Goal: Information Seeking & Learning: Stay updated

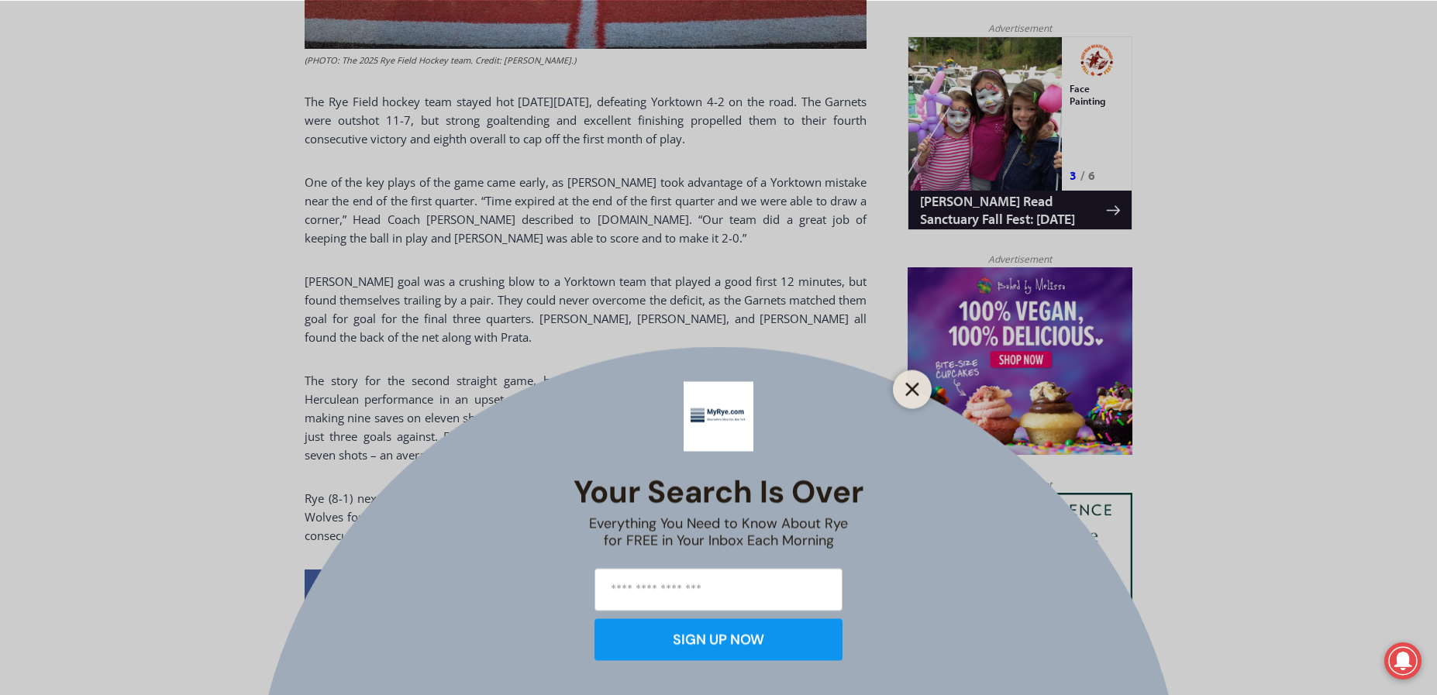
click at [907, 384] on line "Close" at bounding box center [912, 389] width 11 height 11
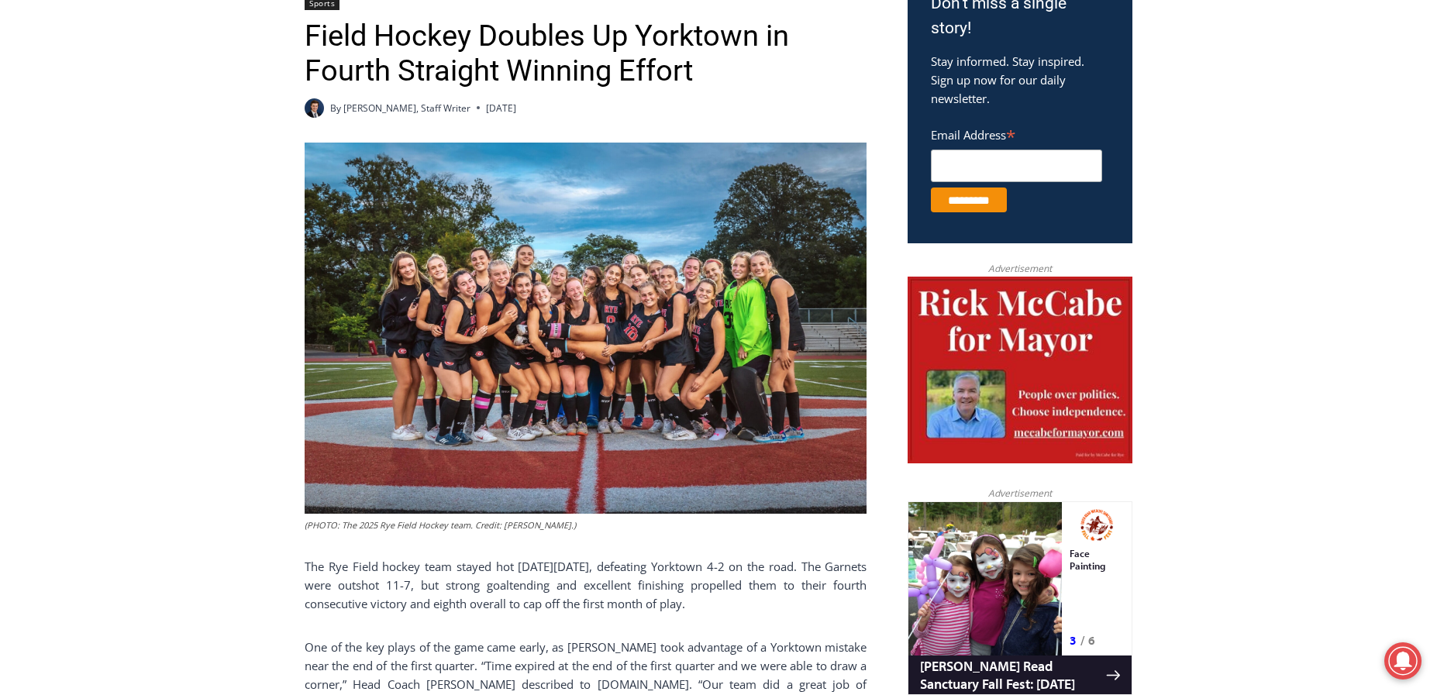
scroll to position [232, 0]
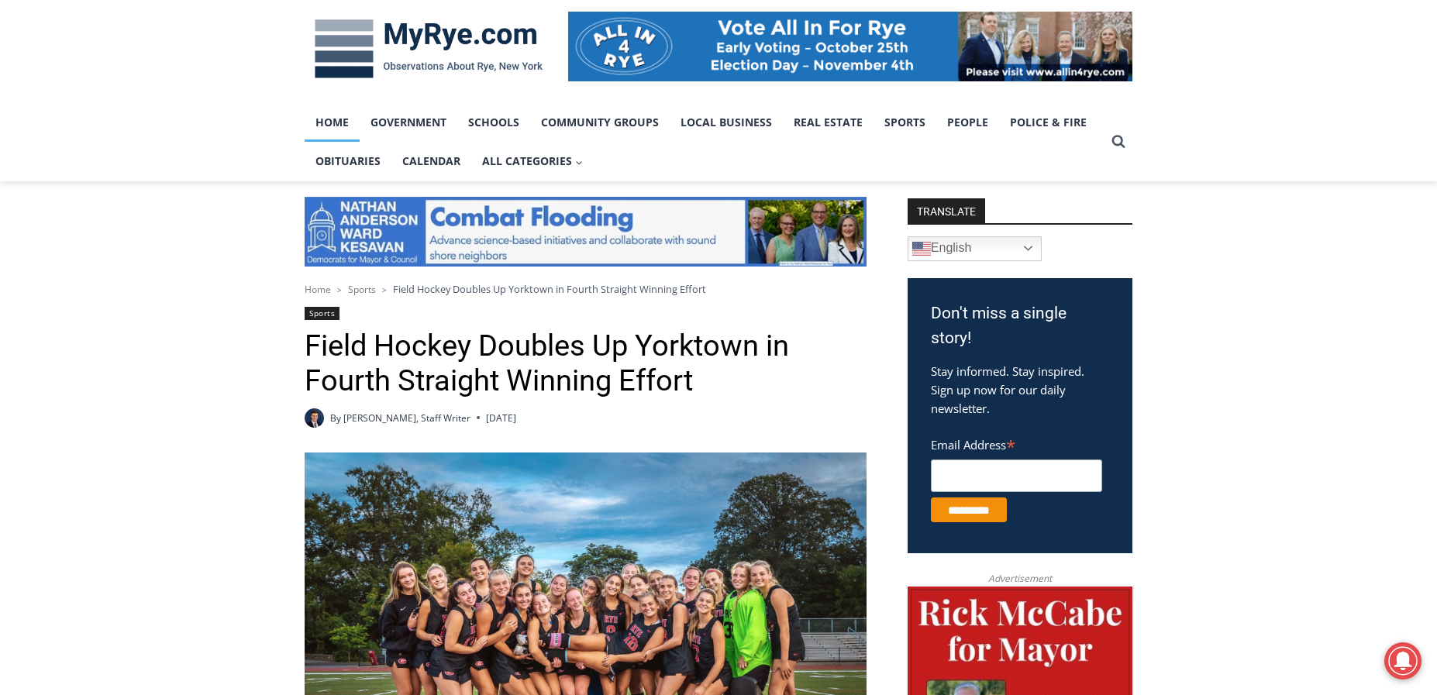
click at [338, 134] on link "Home" at bounding box center [332, 122] width 55 height 39
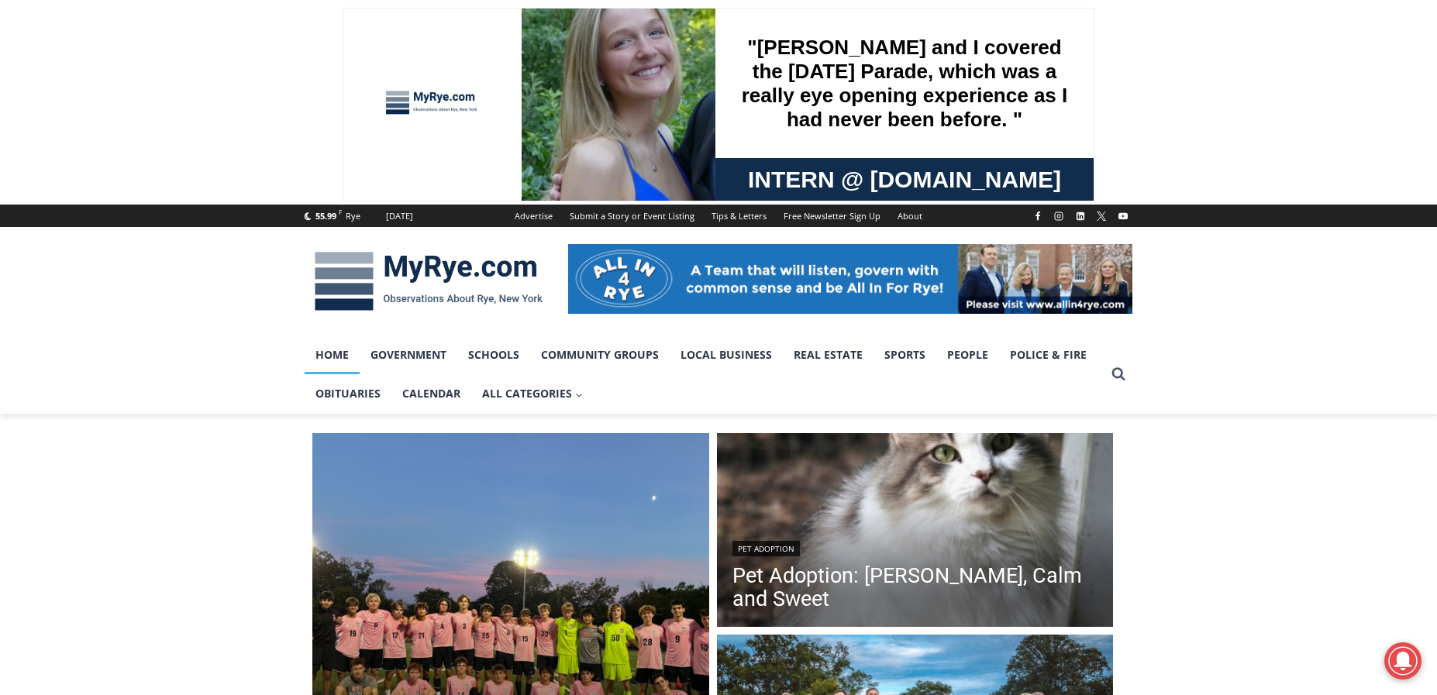
scroll to position [310, 0]
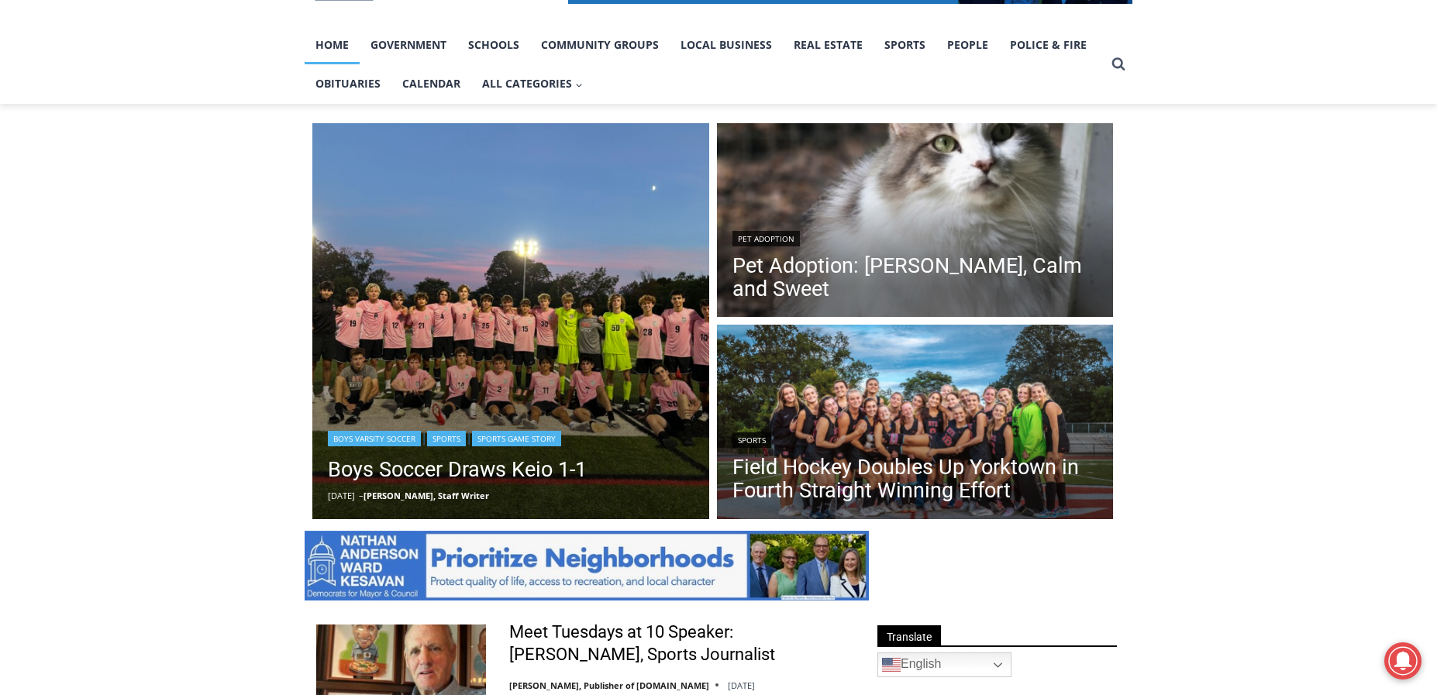
click at [459, 328] on img "Read More Boys Soccer Draws Keio 1-1" at bounding box center [510, 321] width 397 height 397
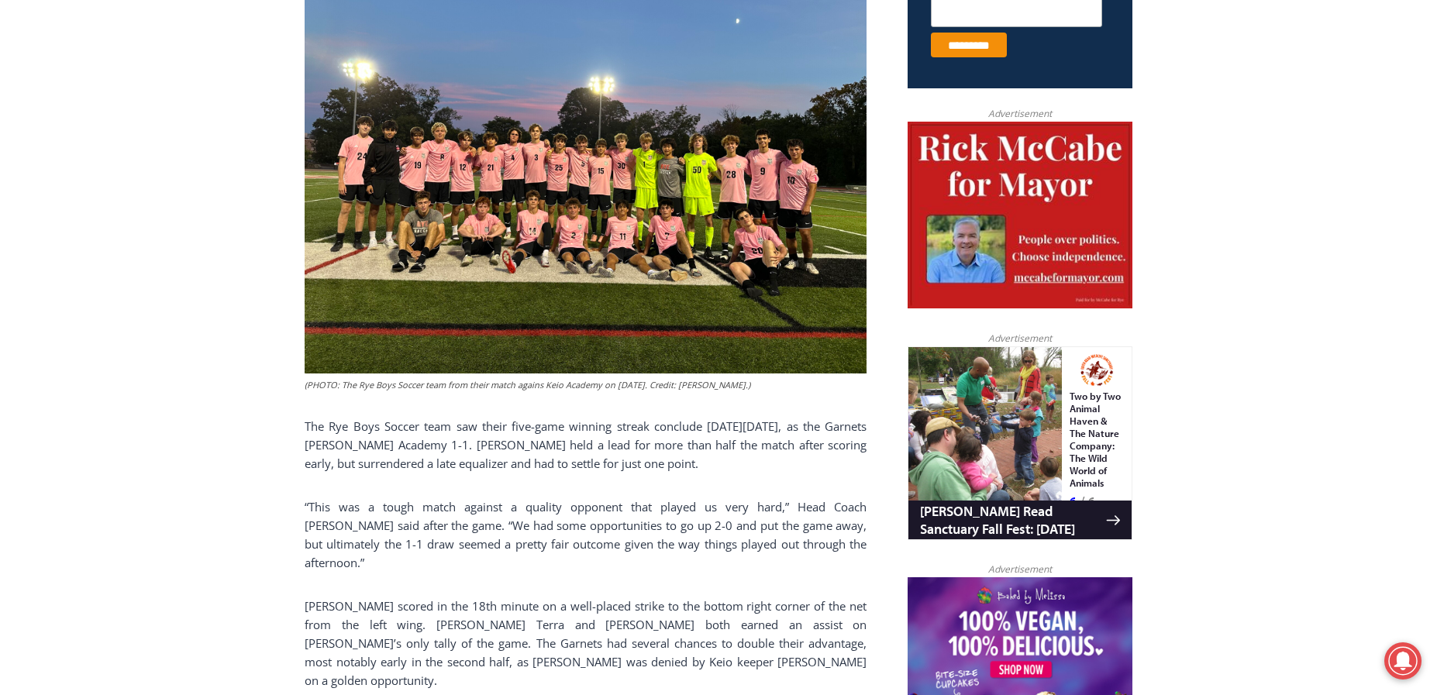
scroll to position [232, 0]
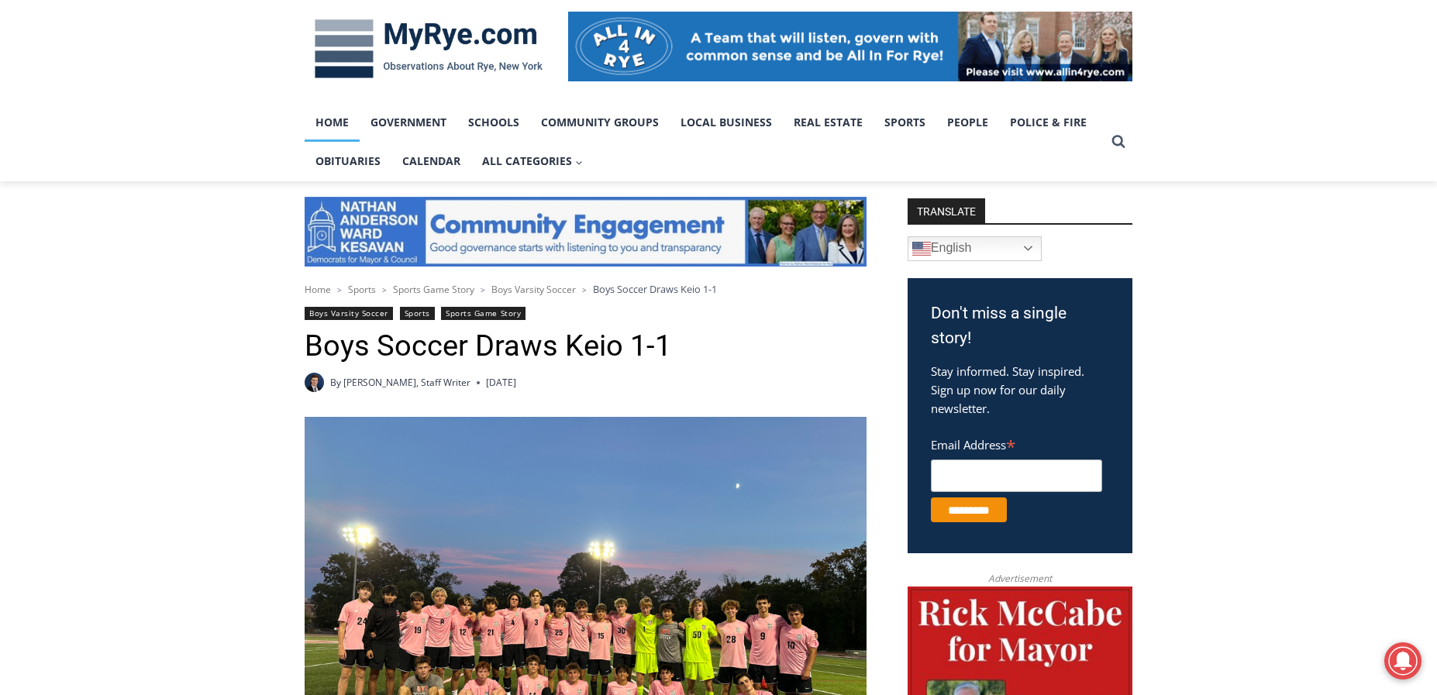
click at [339, 122] on link "Home" at bounding box center [332, 122] width 55 height 39
